Goal: Task Accomplishment & Management: Complete application form

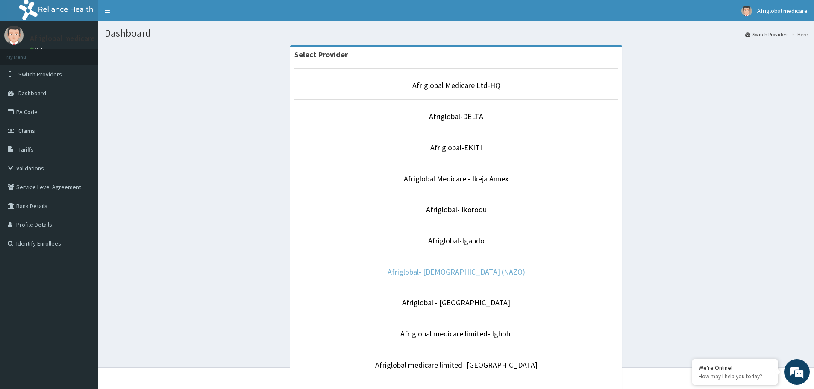
click at [484, 270] on link "Afriglobal- [DEMOGRAPHIC_DATA] (NAZO)" at bounding box center [456, 272] width 138 height 10
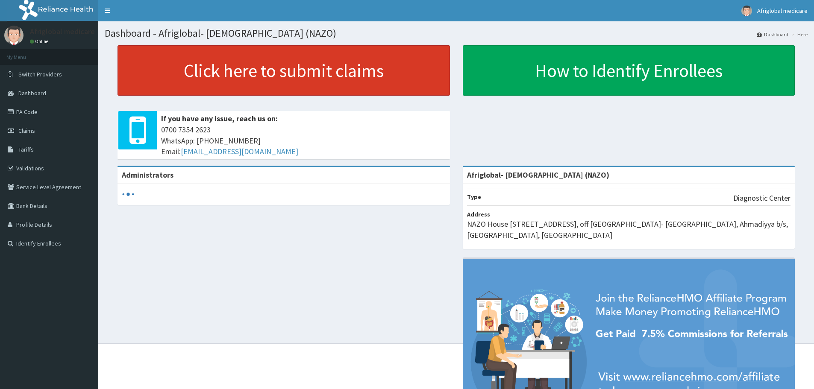
click at [291, 66] on link "Click here to submit claims" at bounding box center [283, 70] width 332 height 50
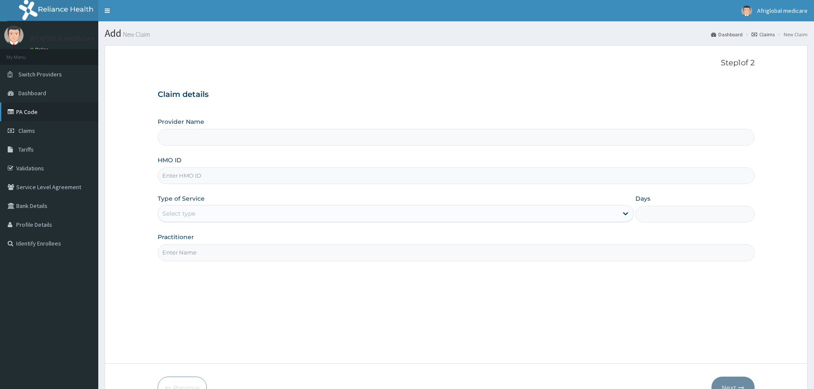
click at [28, 114] on link "PA Code" at bounding box center [49, 111] width 98 height 19
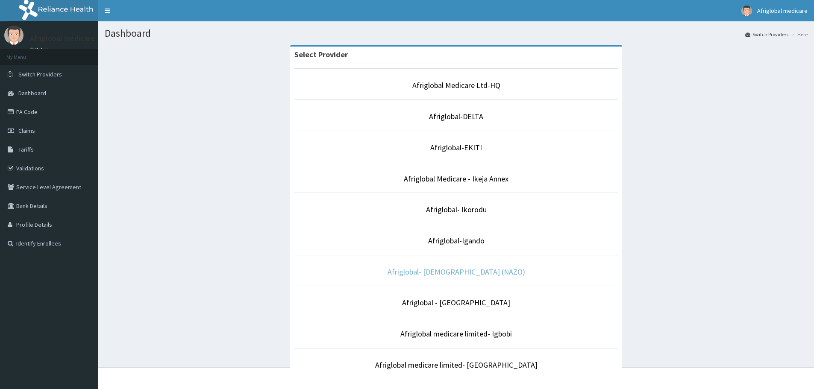
click at [461, 269] on link "Afriglobal- [DEMOGRAPHIC_DATA] (NAZO)" at bounding box center [456, 272] width 138 height 10
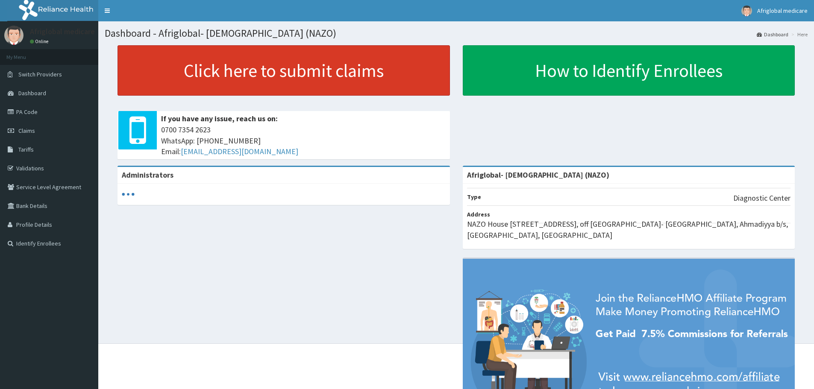
click at [294, 79] on link "Click here to submit claims" at bounding box center [283, 70] width 332 height 50
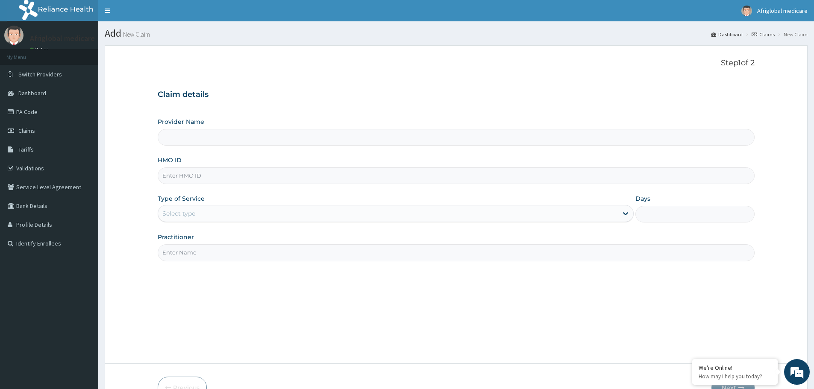
type input "Afriglobal- [DEMOGRAPHIC_DATA] (NAZO)"
click at [25, 113] on link "PA Code" at bounding box center [49, 111] width 98 height 19
